Goal: Task Accomplishment & Management: Manage account settings

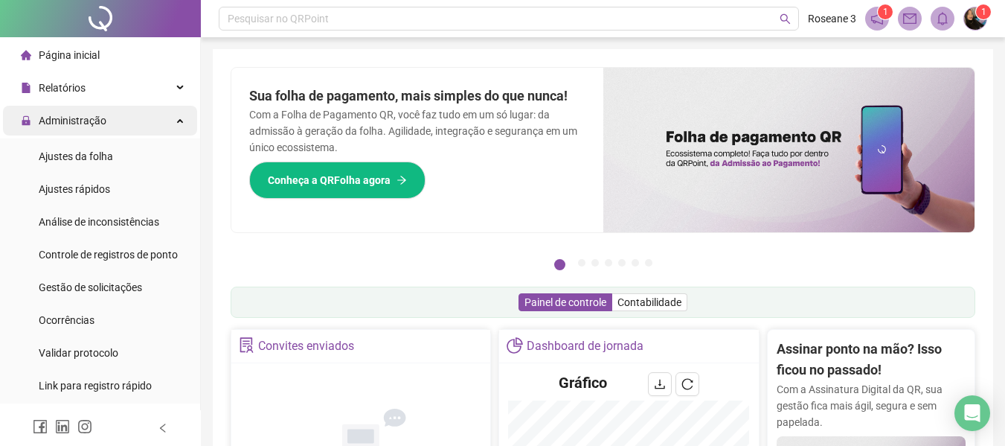
click at [111, 124] on div "Administração" at bounding box center [100, 121] width 194 height 30
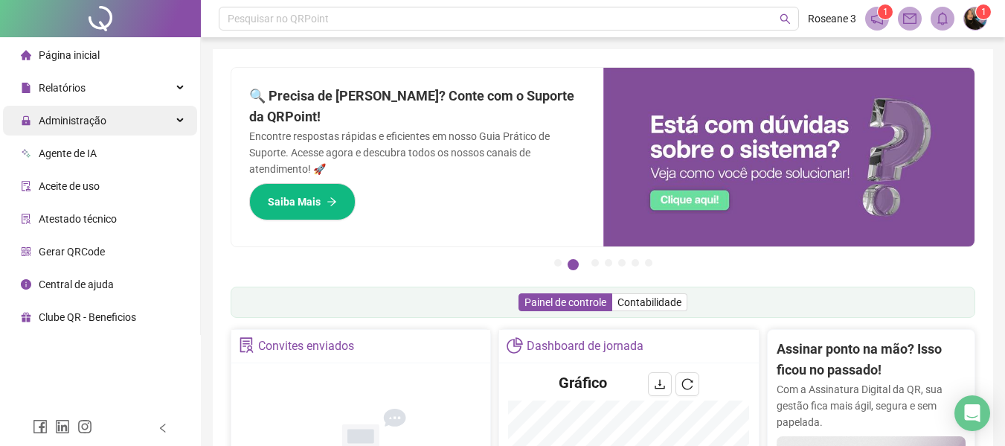
click at [100, 119] on span "Administração" at bounding box center [73, 121] width 68 height 12
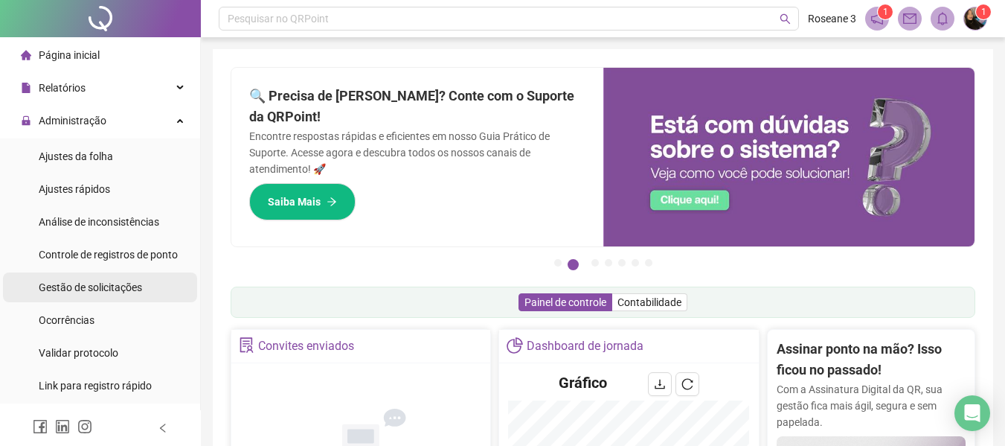
click at [129, 290] on span "Gestão de solicitações" at bounding box center [90, 287] width 103 height 12
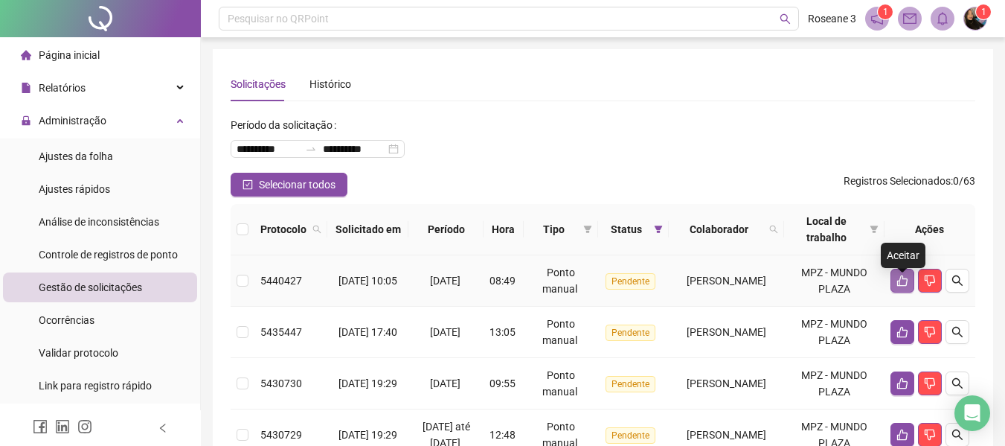
click at [903, 287] on icon "like" at bounding box center [903, 281] width 12 height 12
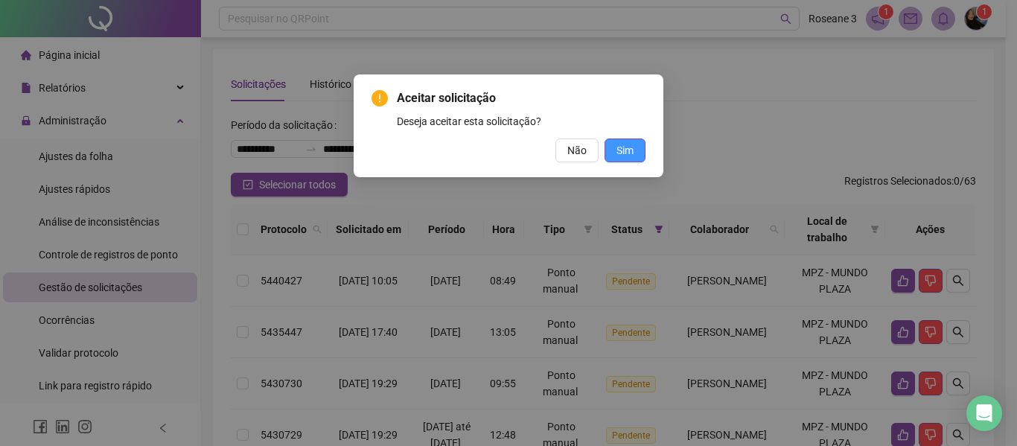
click at [618, 154] on span "Sim" at bounding box center [624, 150] width 17 height 16
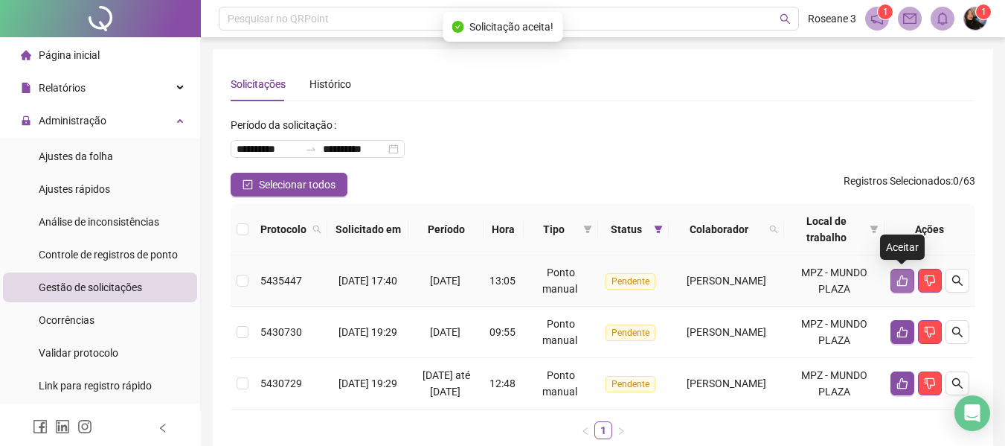
click at [897, 284] on icon "like" at bounding box center [903, 281] width 12 height 12
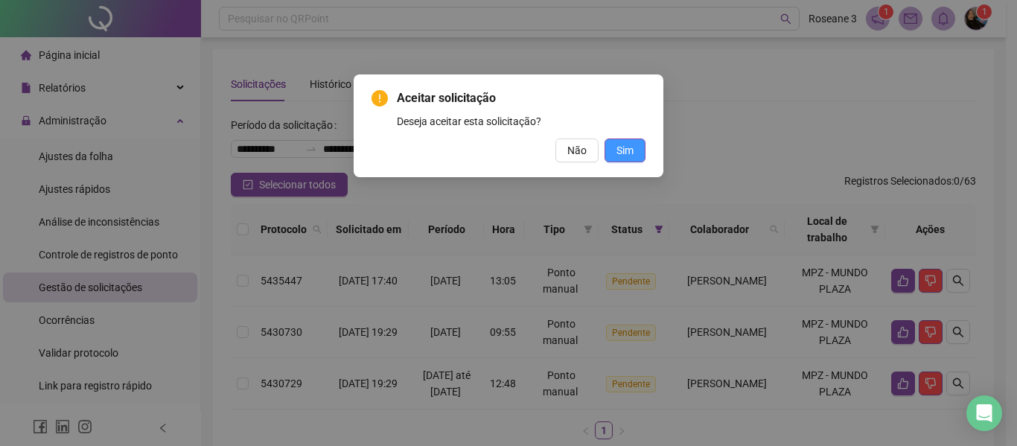
click at [624, 146] on span "Sim" at bounding box center [624, 150] width 17 height 16
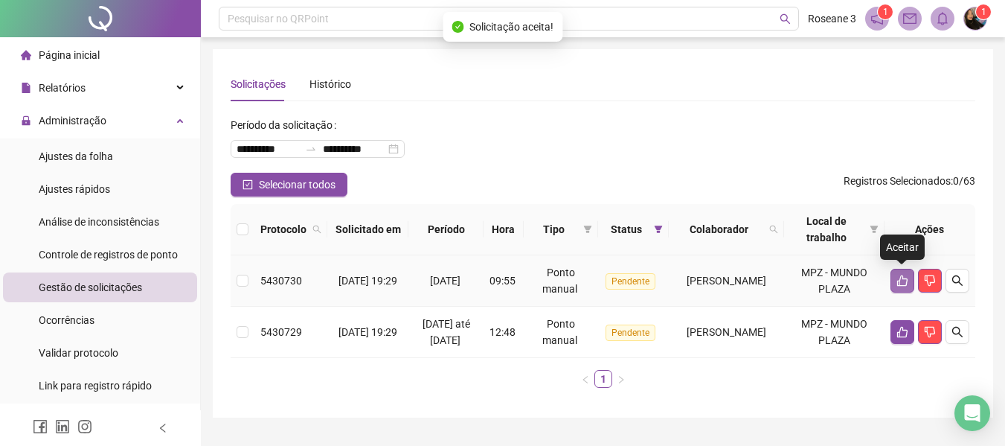
click at [899, 281] on icon "like" at bounding box center [903, 280] width 10 height 11
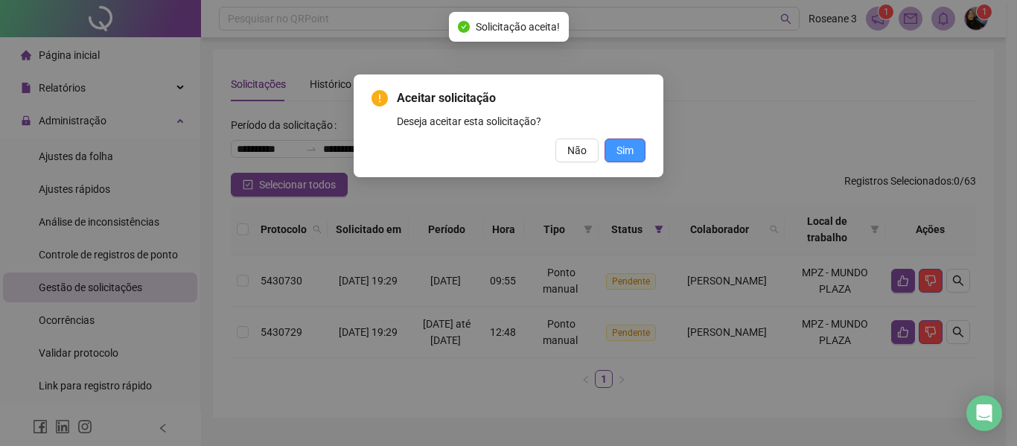
click at [639, 149] on button "Sim" at bounding box center [624, 150] width 41 height 24
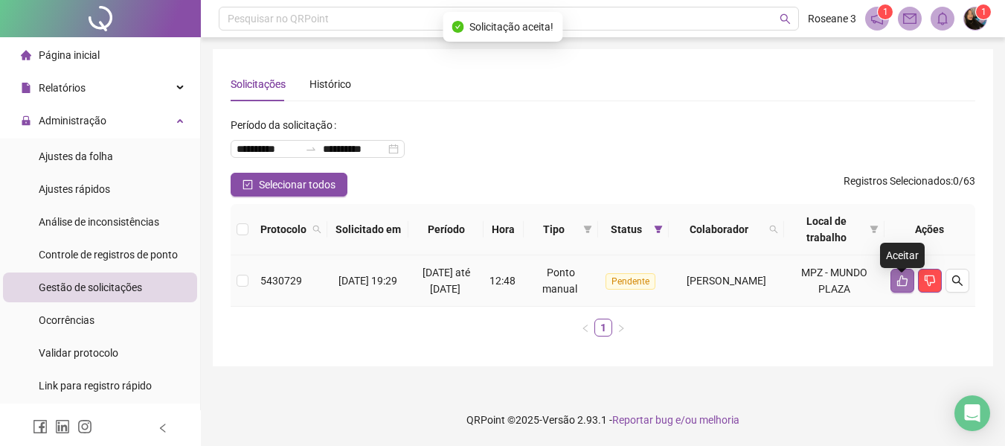
click at [899, 287] on icon "like" at bounding box center [903, 280] width 10 height 11
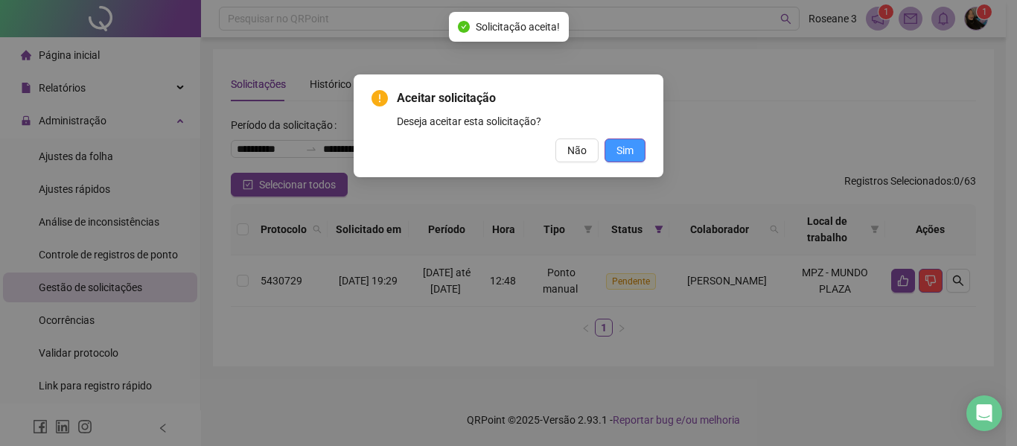
click at [624, 150] on span "Sim" at bounding box center [624, 150] width 17 height 16
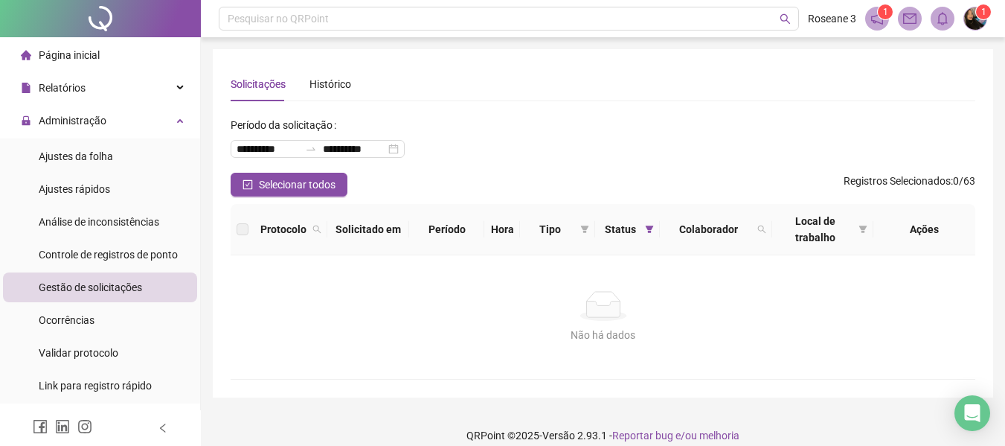
click at [74, 57] on span "Página inicial" at bounding box center [69, 55] width 61 height 12
